Goal: Task Accomplishment & Management: Complete application form

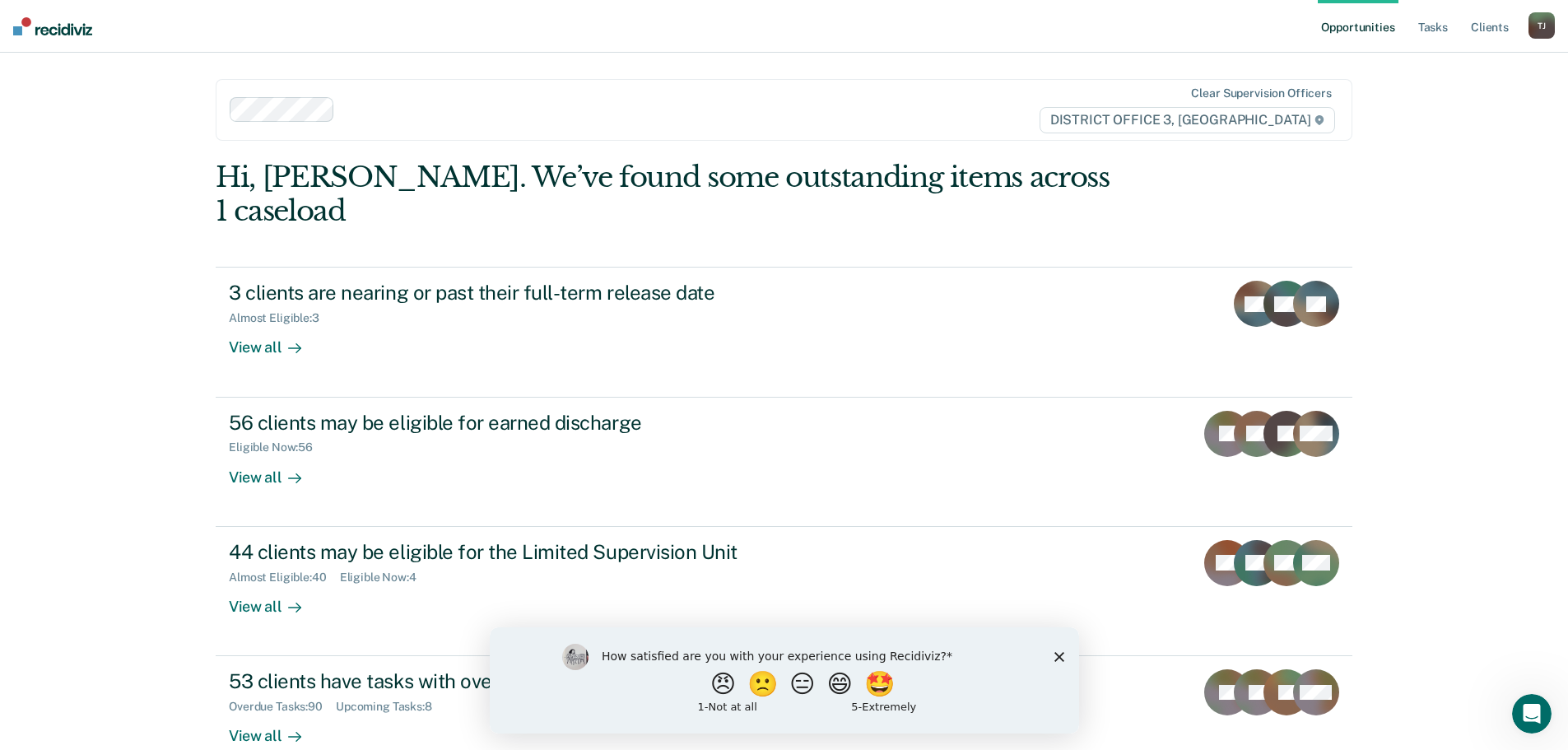
click at [1060, 660] on icon "Close survey" at bounding box center [1058, 656] width 10 height 10
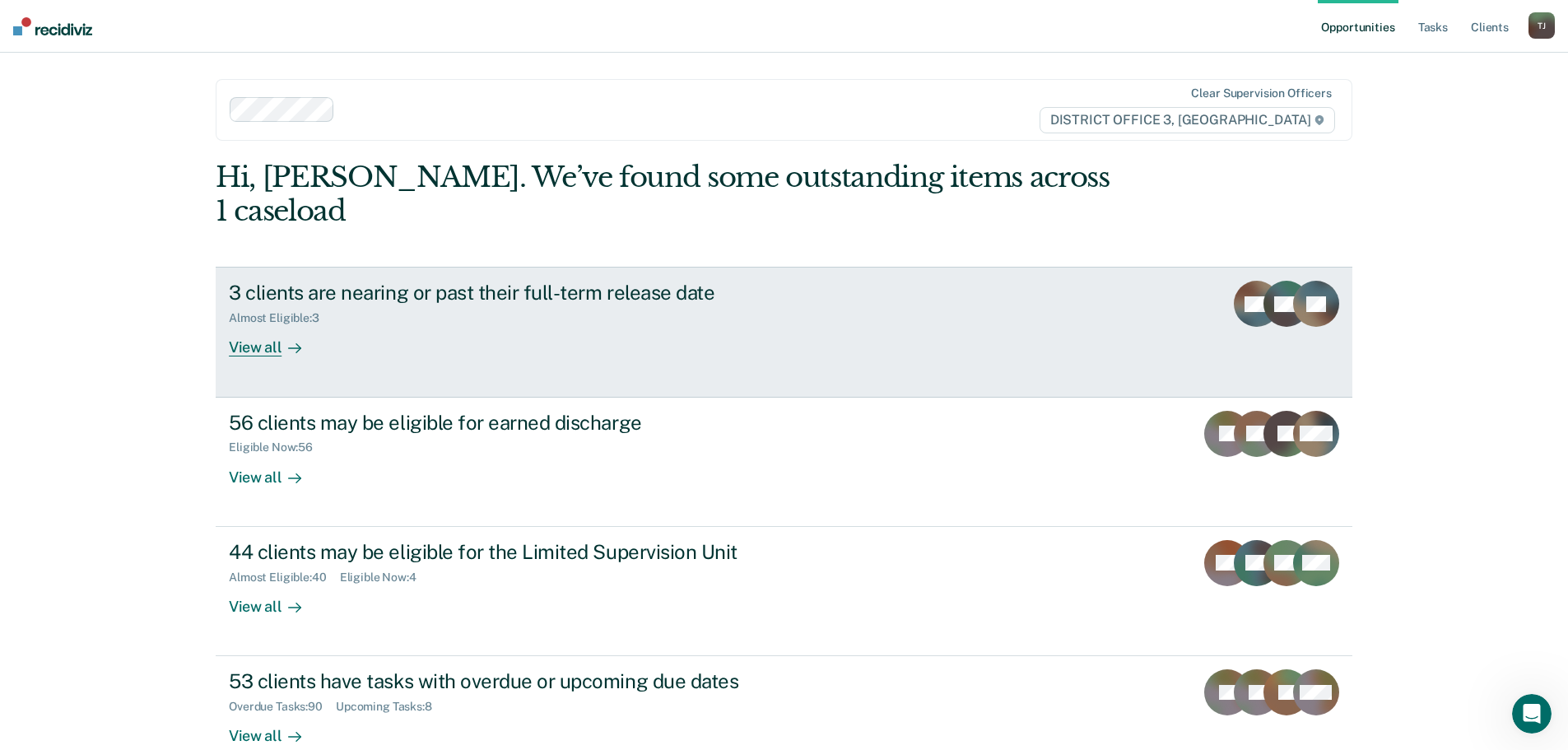
click at [246, 325] on div "View all" at bounding box center [275, 340] width 92 height 32
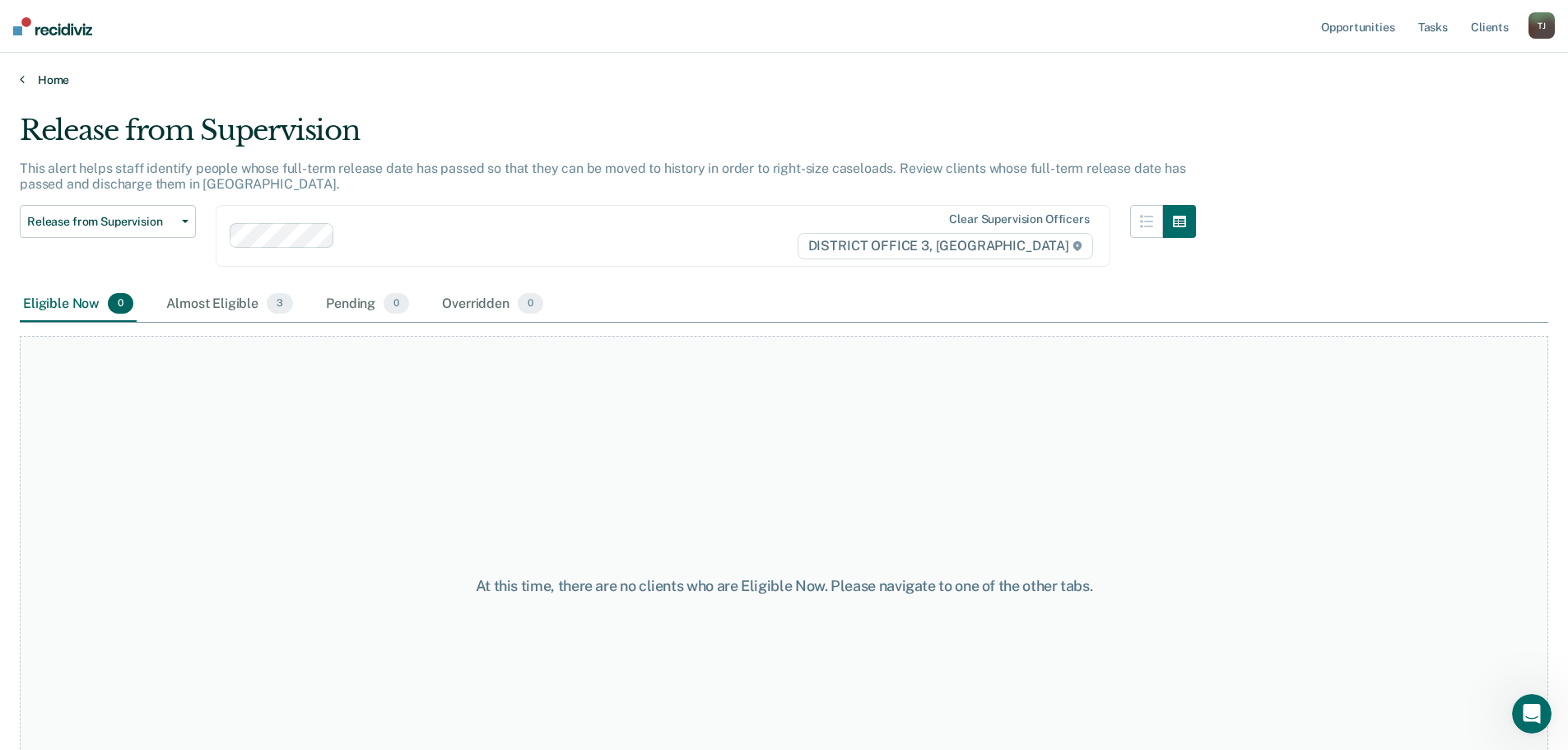
click at [27, 78] on link "Home" at bounding box center [784, 79] width 1529 height 14
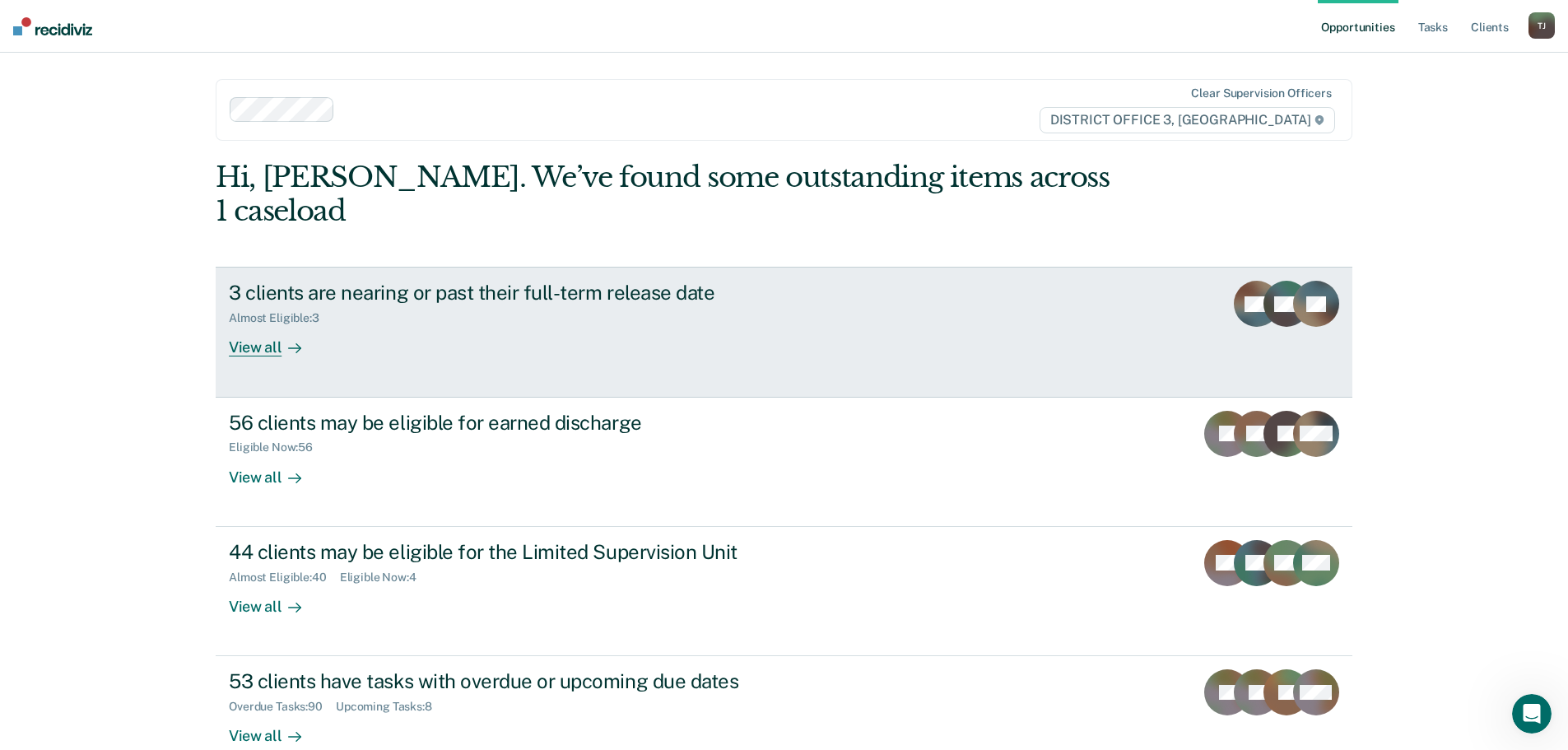
click at [266, 325] on div "View all" at bounding box center [275, 340] width 92 height 32
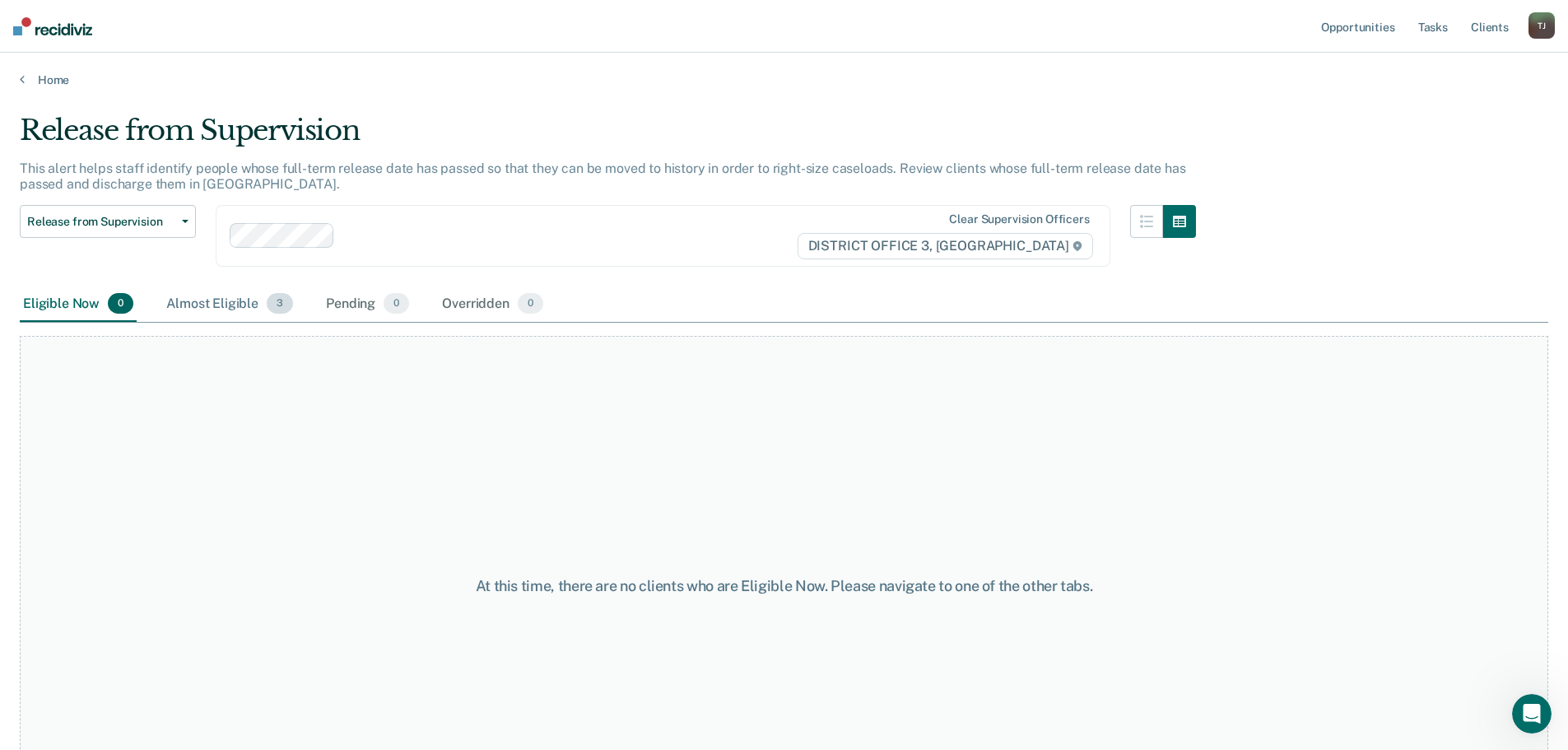
click at [246, 302] on div "Almost Eligible 3" at bounding box center [229, 305] width 134 height 37
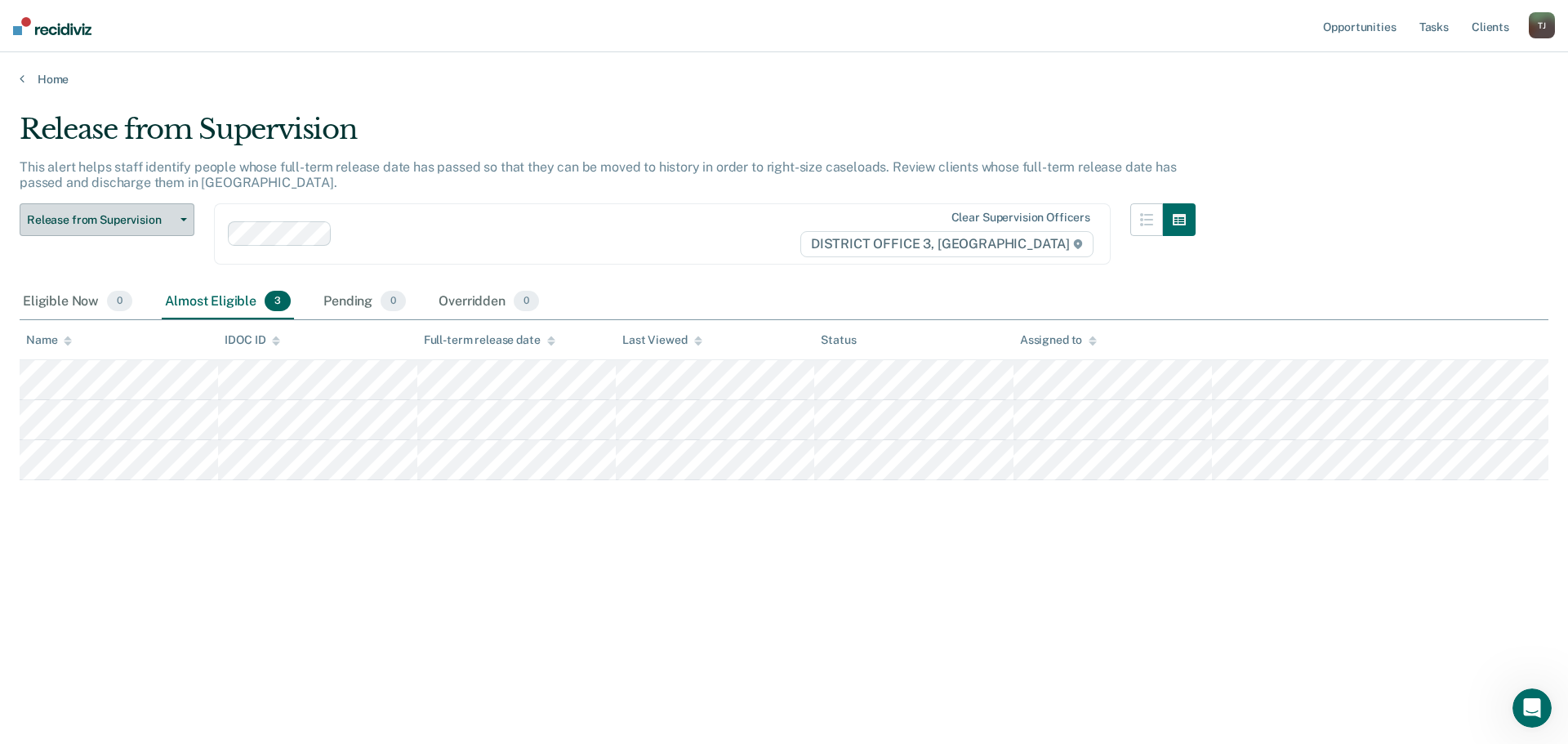
click at [173, 213] on span "Release from Supervision" at bounding box center [100, 219] width 147 height 14
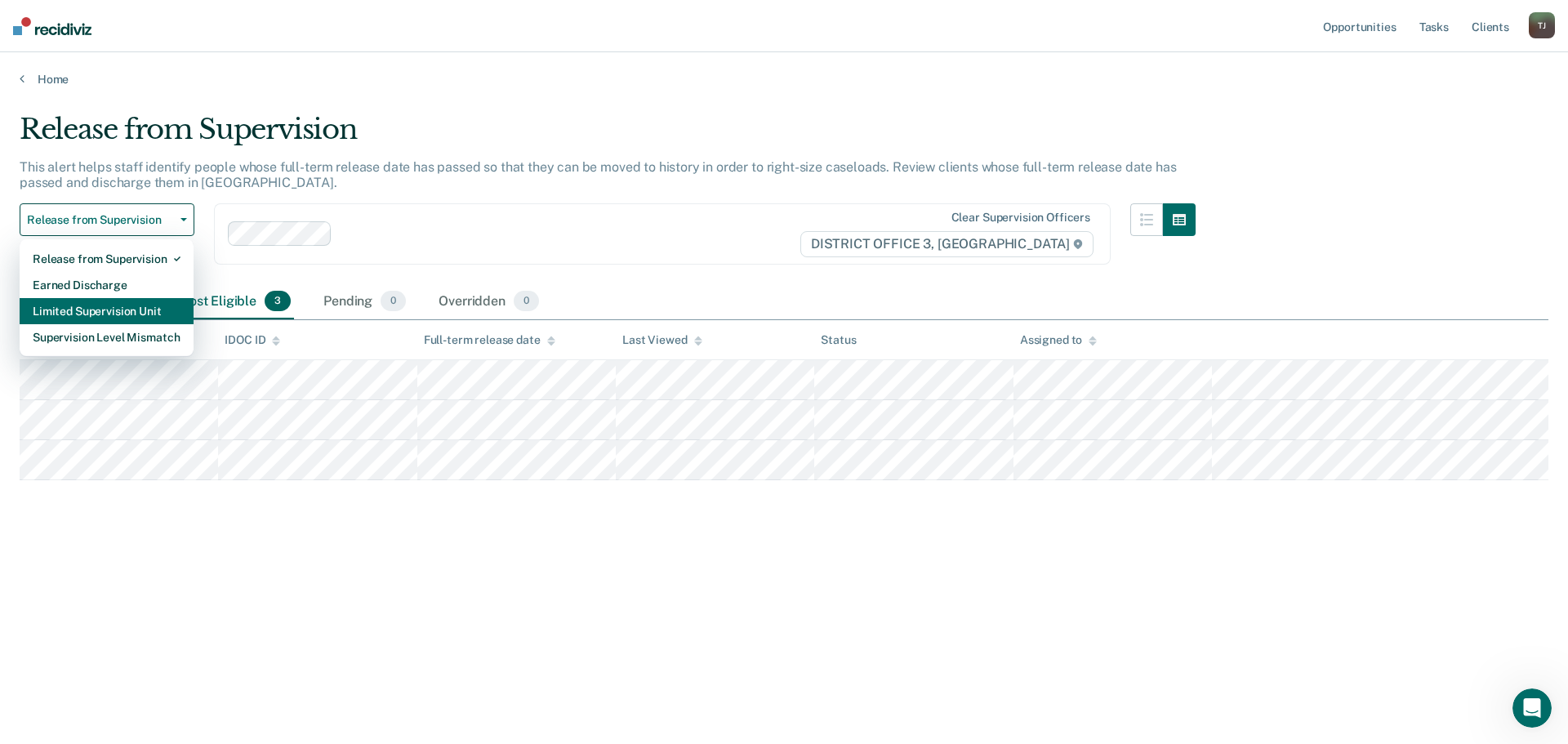
click at [150, 312] on div "Limited Supervision Unit" at bounding box center [106, 310] width 148 height 26
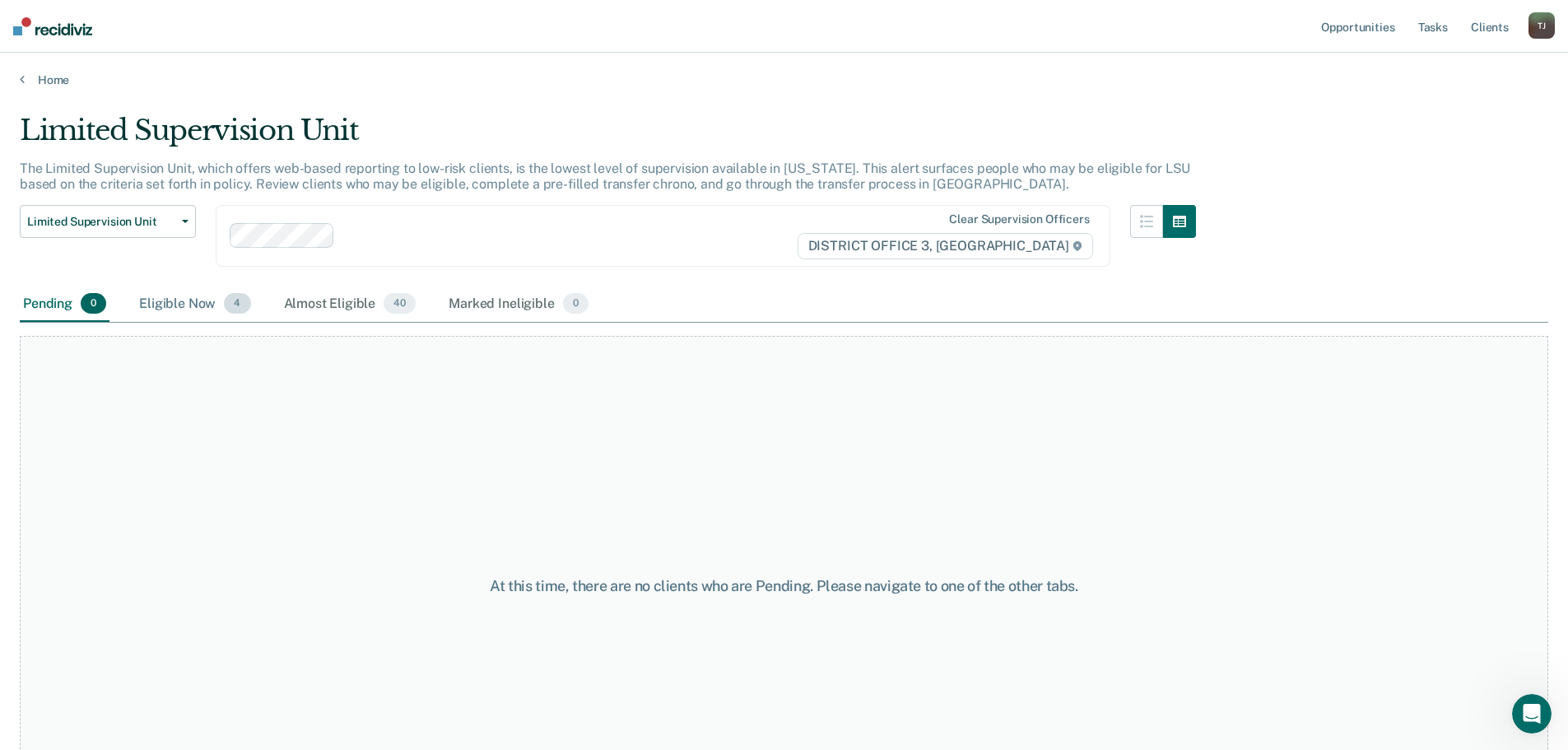
click at [195, 301] on div "Eligible Now 4" at bounding box center [194, 305] width 117 height 37
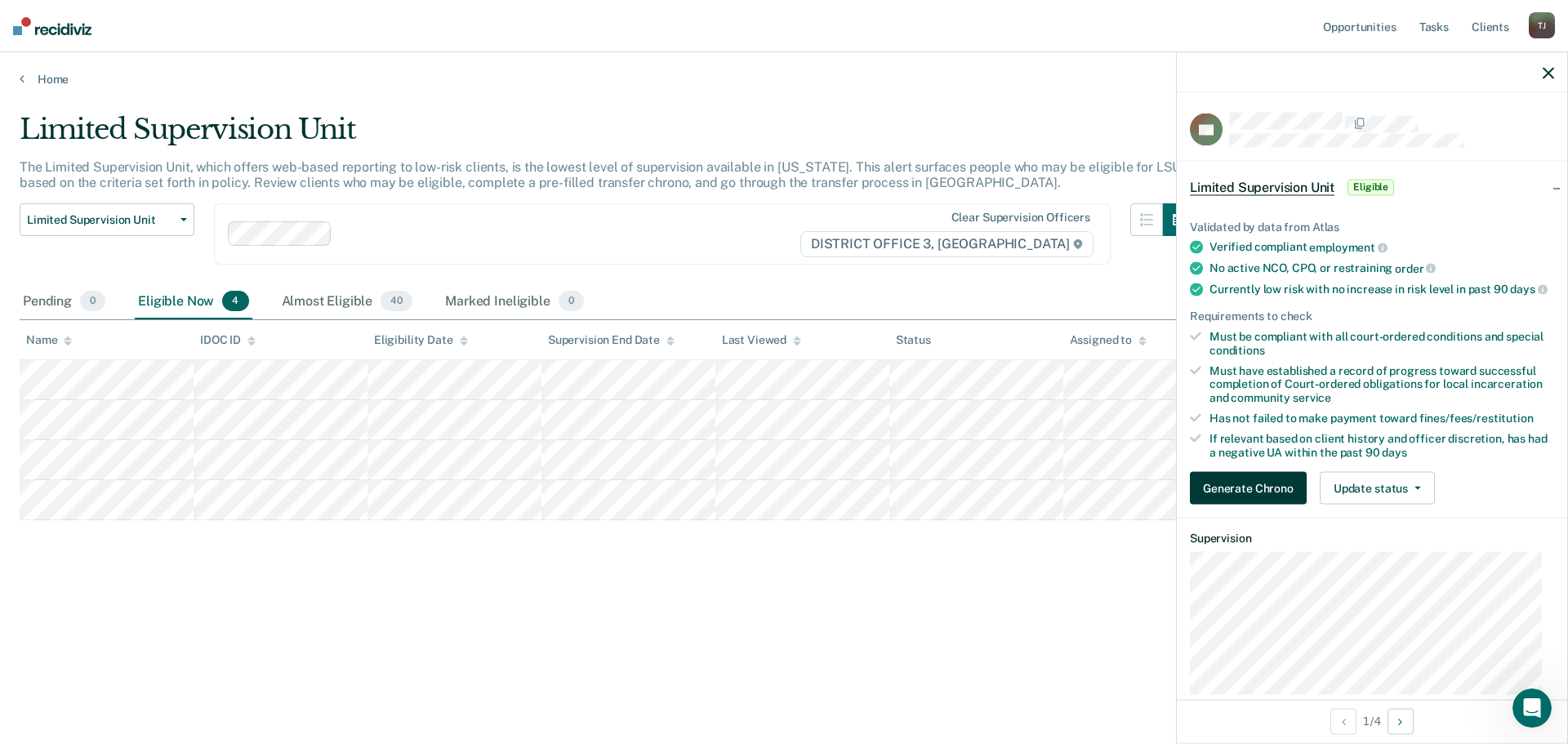
click at [1241, 497] on button "Generate Chrono" at bounding box center [1248, 488] width 116 height 32
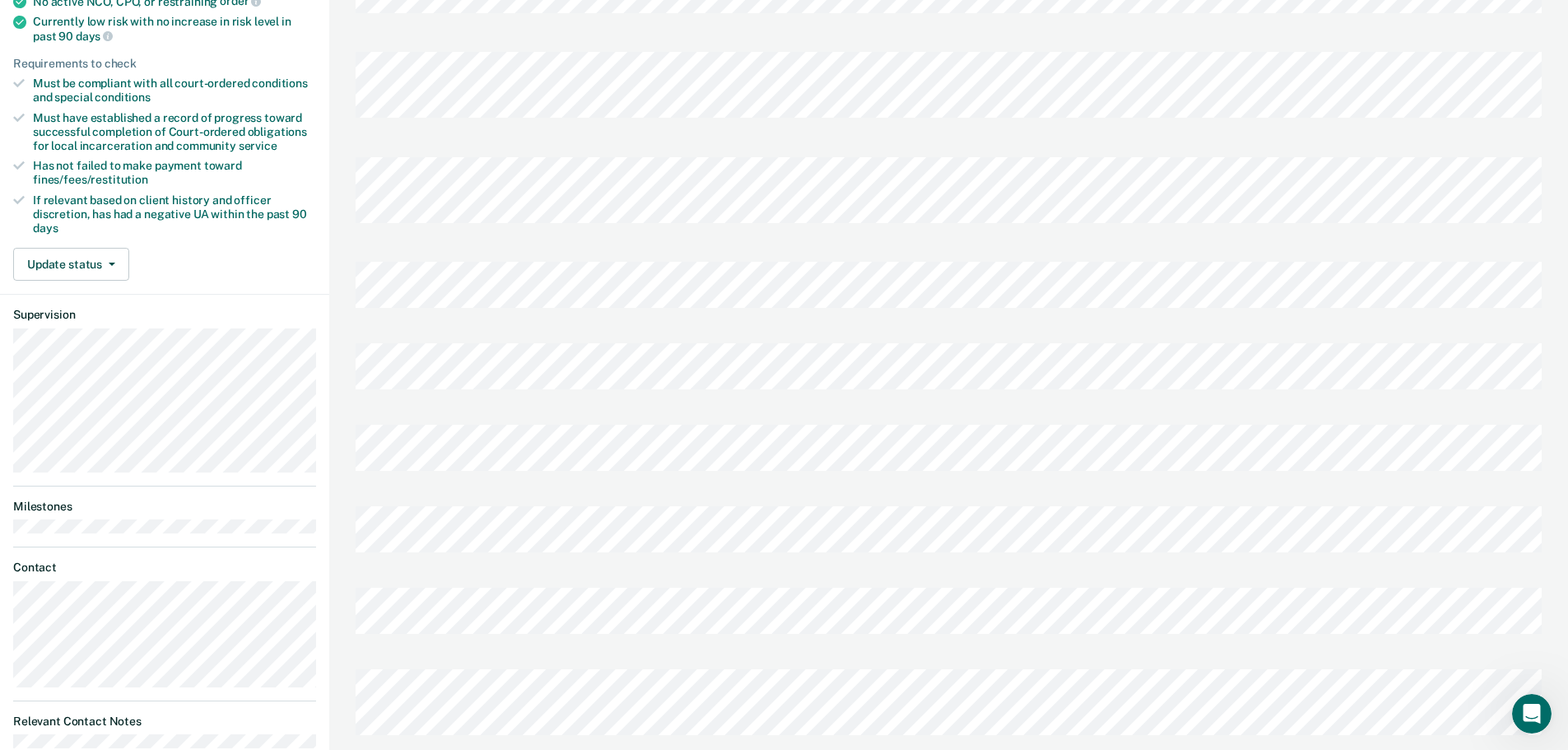
scroll to position [631, 0]
